Goal: Transaction & Acquisition: Purchase product/service

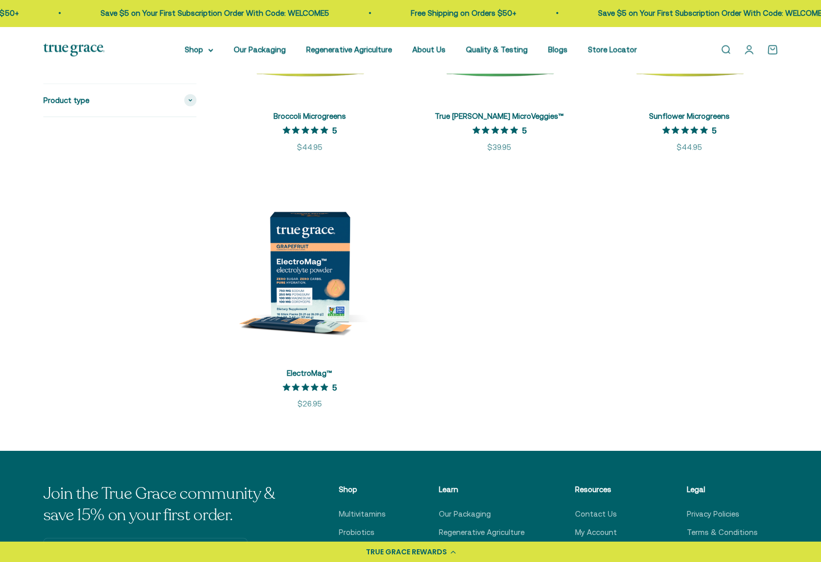
scroll to position [1939, 0]
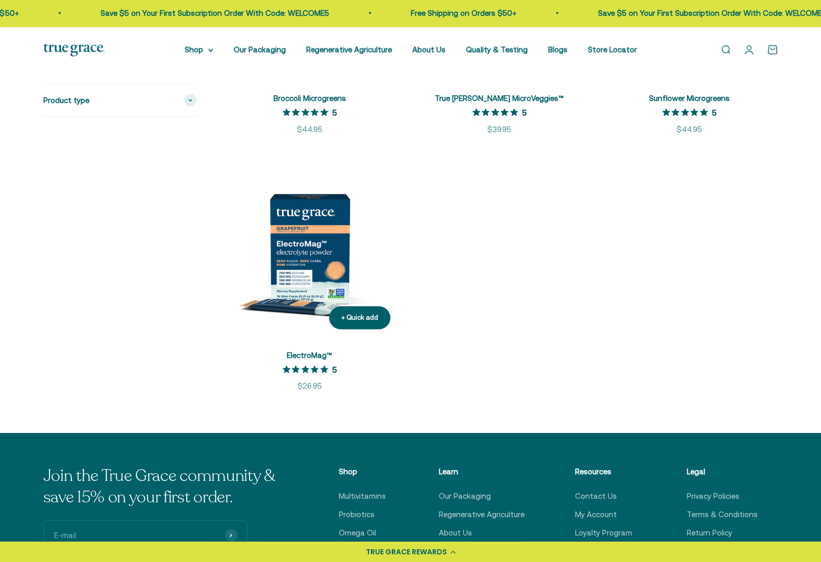
click at [294, 265] on img at bounding box center [310, 249] width 178 height 178
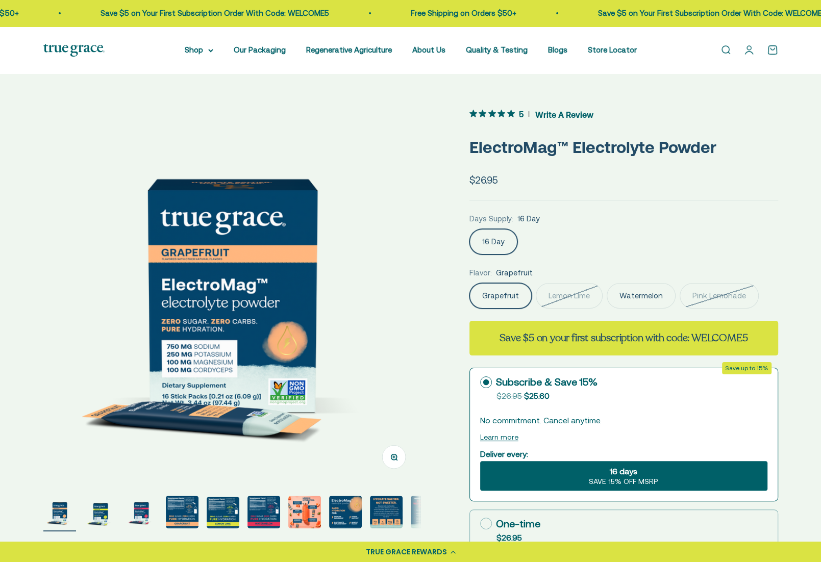
click at [655, 301] on label "Watermelon" at bounding box center [641, 296] width 69 height 26
click at [470, 283] on input "Watermelon" at bounding box center [469, 283] width 1 height 1
